Goal: Transaction & Acquisition: Download file/media

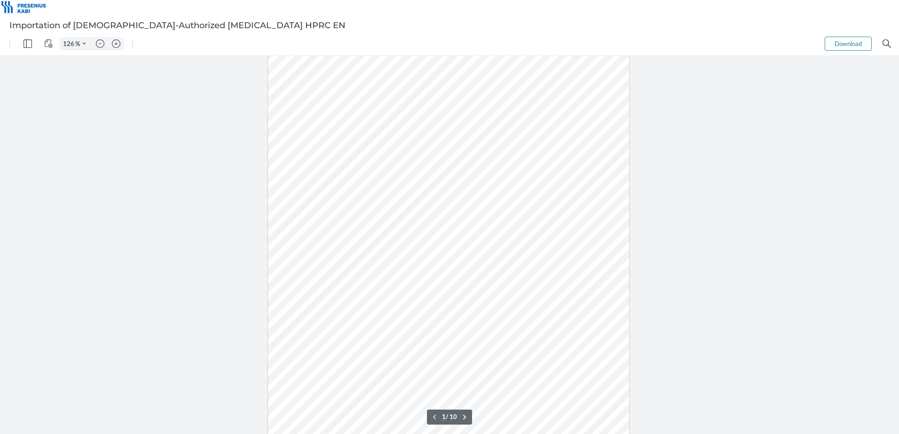
type input "151"
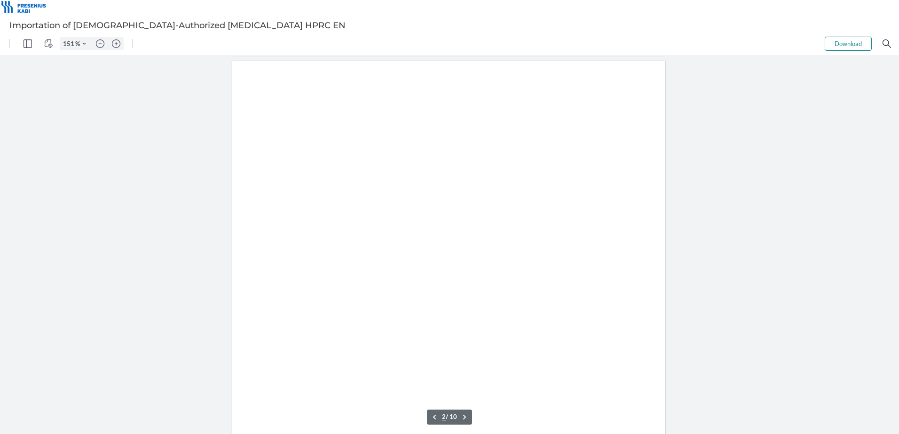
type input "1"
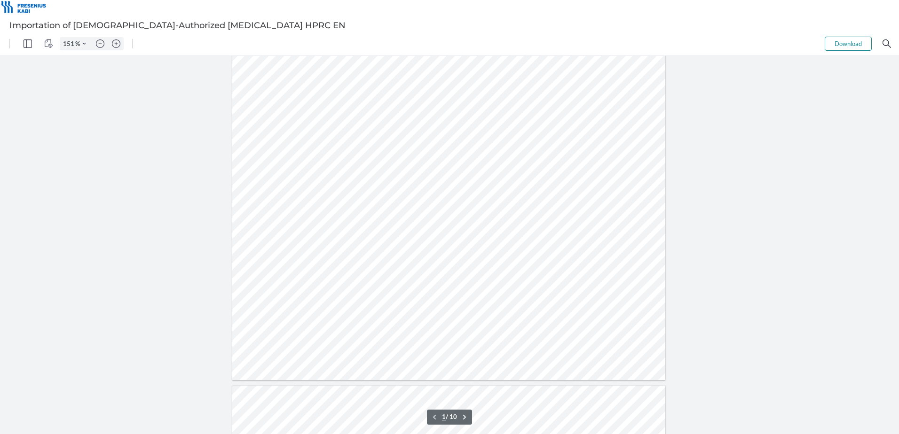
scroll to position [0, 0]
click at [839, 40] on button "Download" at bounding box center [848, 44] width 47 height 14
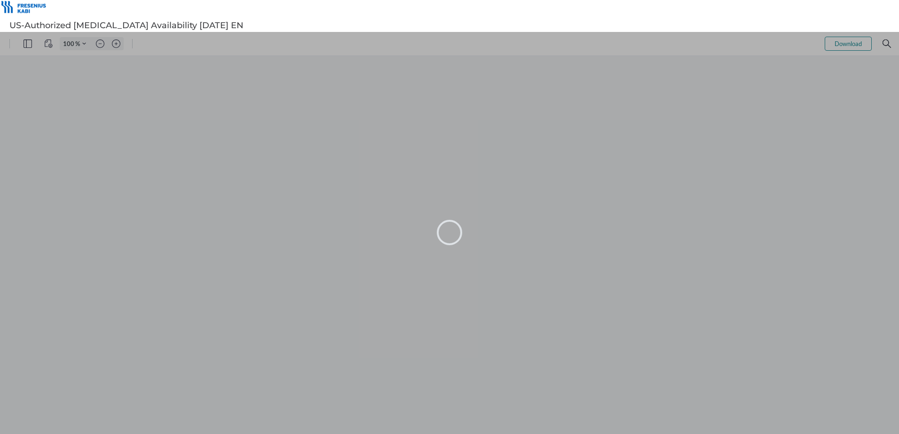
type input "101"
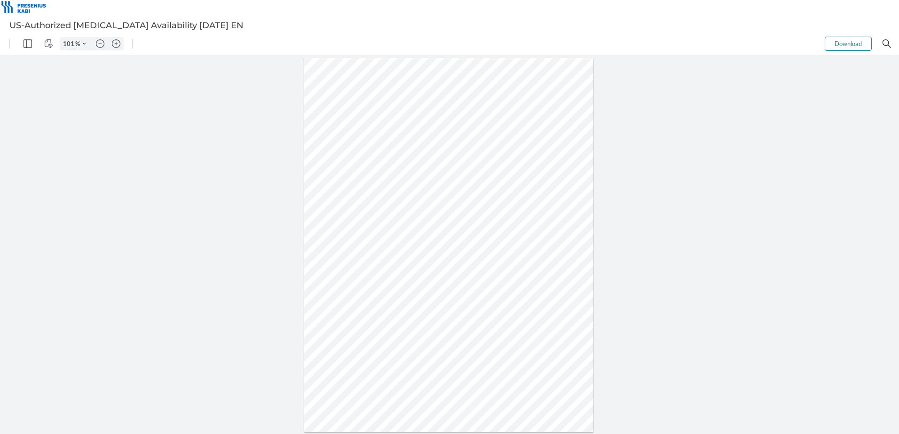
click at [846, 45] on button "Download" at bounding box center [848, 44] width 47 height 14
